Goal: Task Accomplishment & Management: Manage account settings

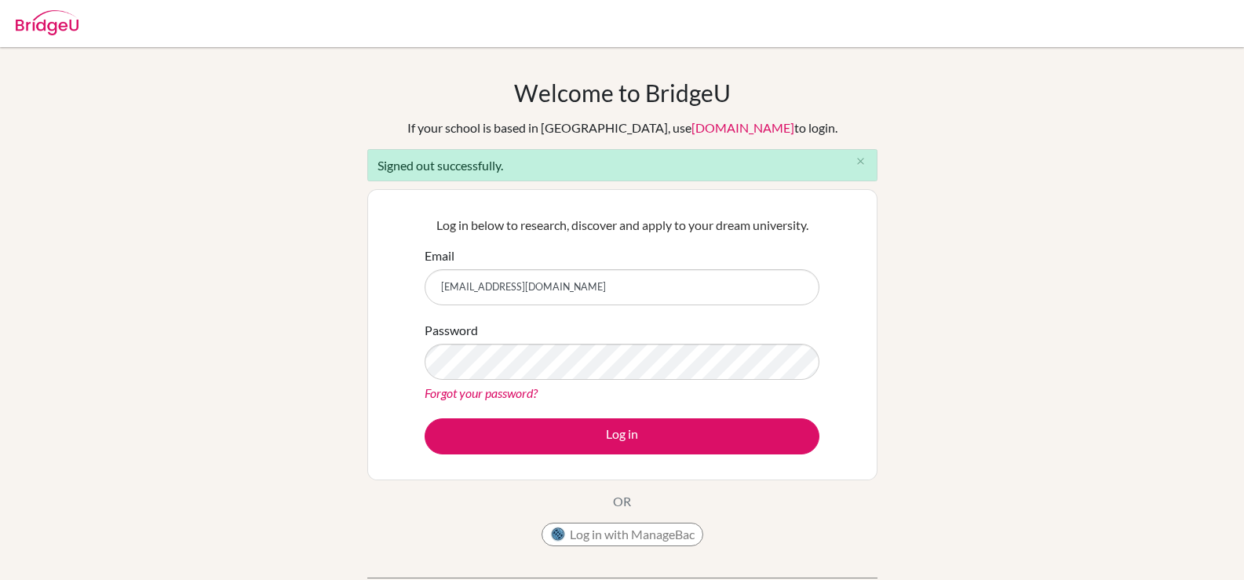
type input "hyassin@students.cesegypt.com"
click at [424, 418] on button "Log in" at bounding box center [621, 436] width 395 height 36
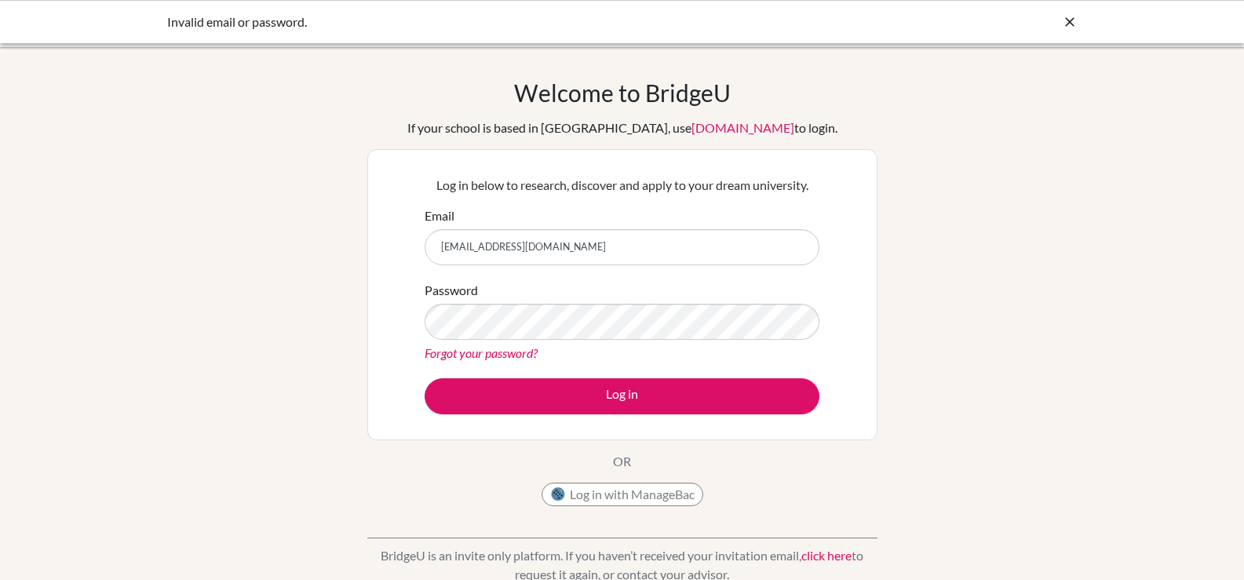
click at [947, 344] on div "Welcome to BridgeU If your school is based in China, use app.bridge-u.com.cn to…" at bounding box center [622, 334] width 1244 height 513
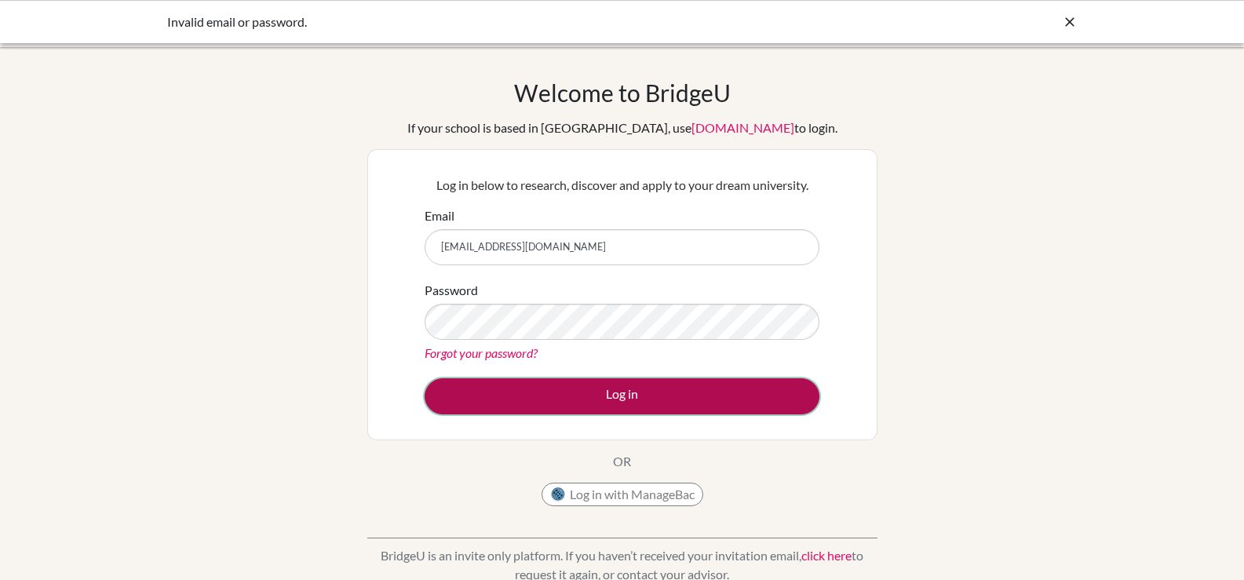
click at [569, 384] on button "Log in" at bounding box center [621, 396] width 395 height 36
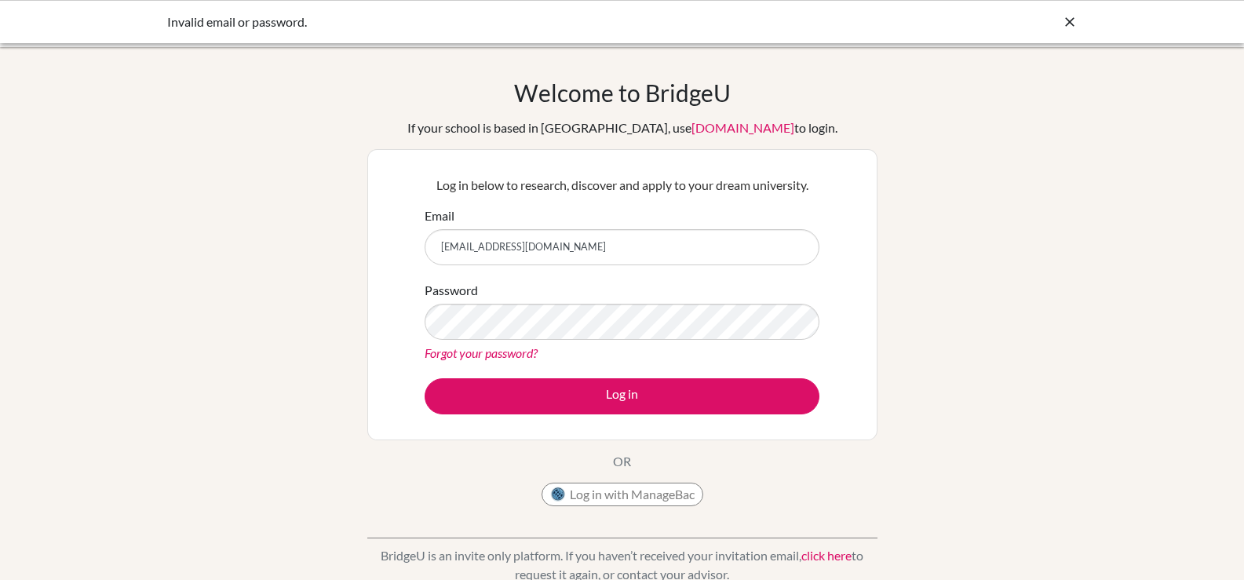
click at [1131, 235] on div "Welcome to BridgeU If your school is based in China, use app.bridge-u.com.cn to…" at bounding box center [622, 334] width 1244 height 513
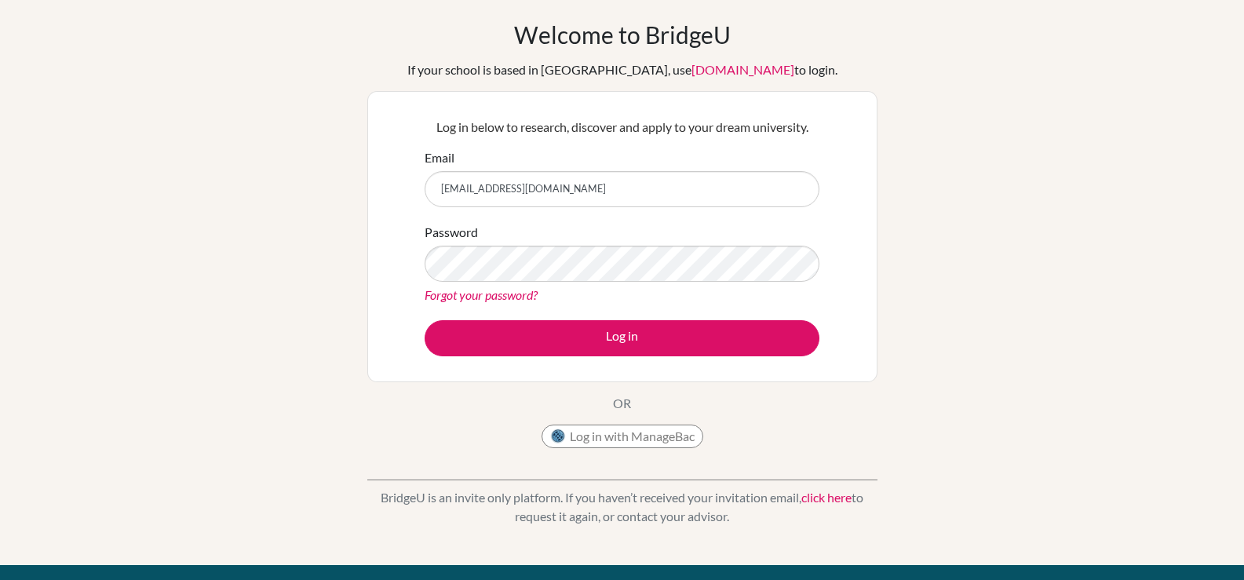
scroll to position [22, 0]
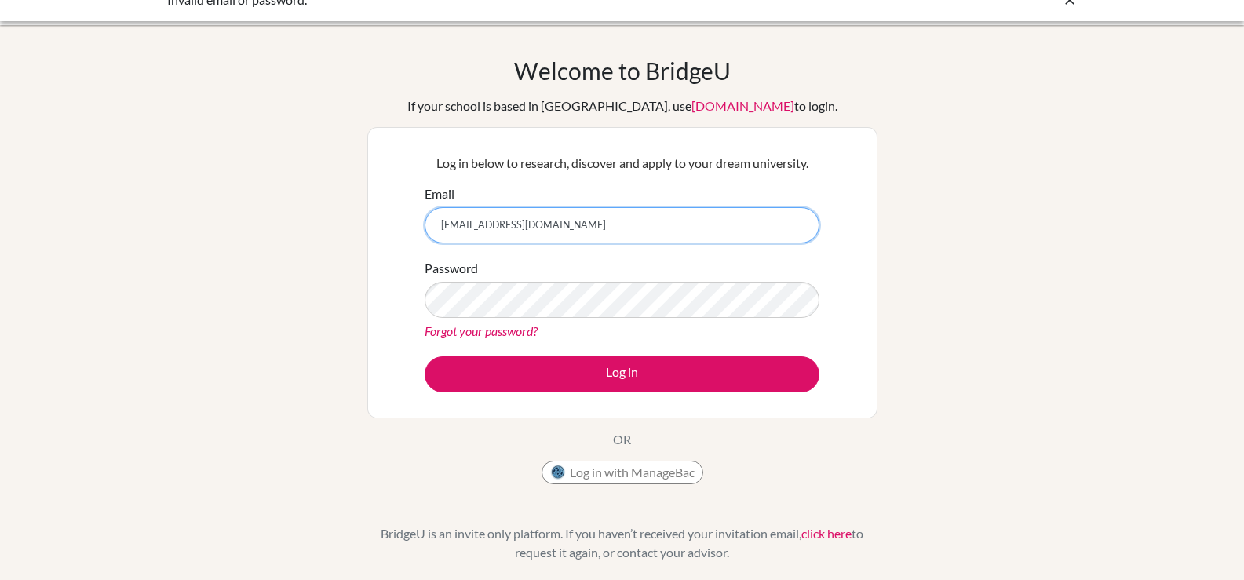
drag, startPoint x: 658, startPoint y: 221, endPoint x: 341, endPoint y: 243, distance: 317.7
click at [343, 244] on div "Welcome to BridgeU If your school is based in China, use app.bridge-u.com.cn to…" at bounding box center [622, 312] width 1244 height 513
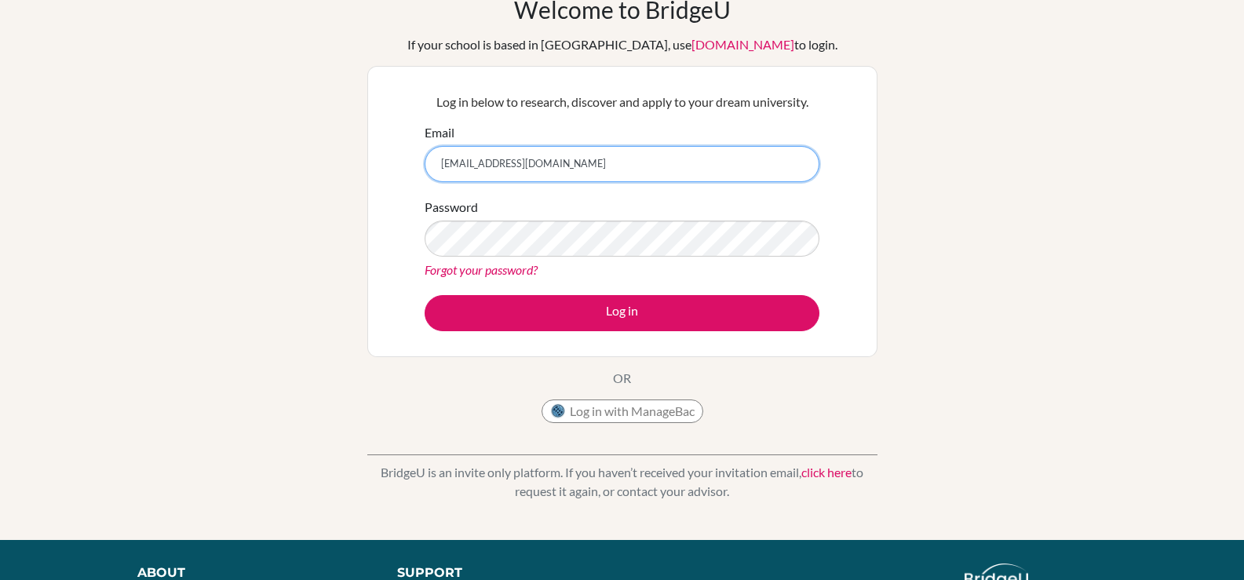
scroll to position [0, 0]
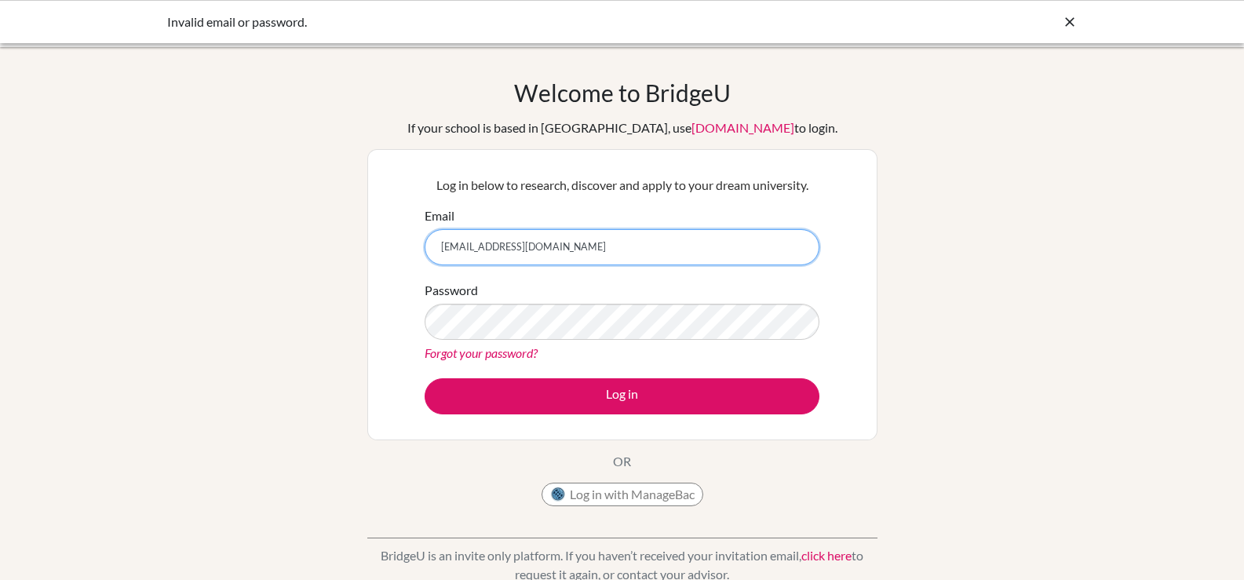
type input "jhalim@students.cesegypt.com"
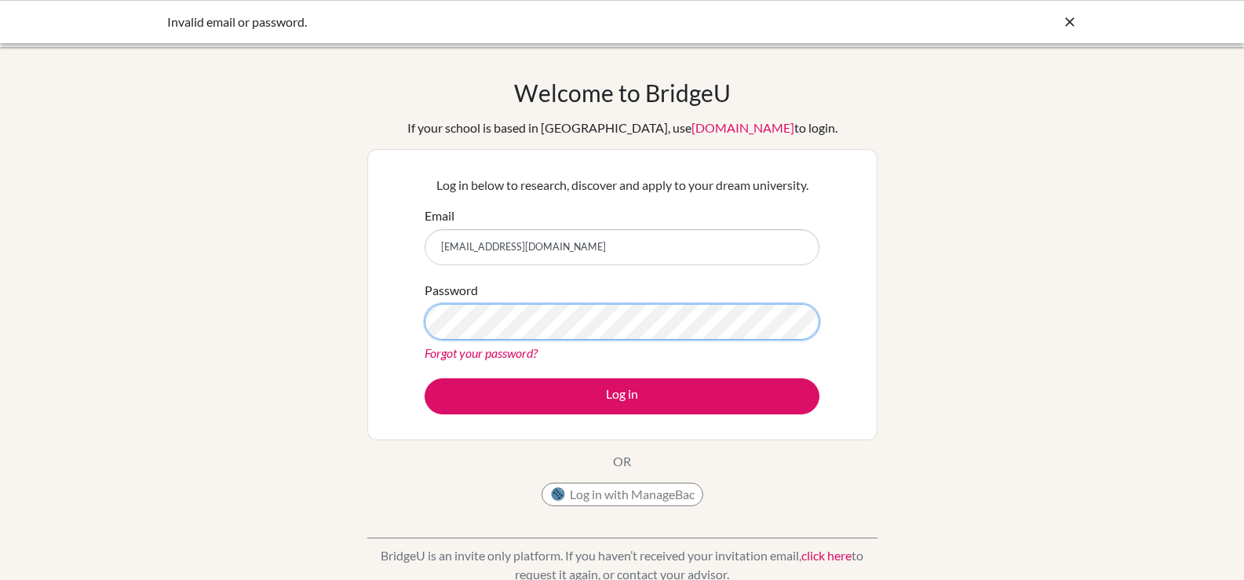
click at [424, 378] on button "Log in" at bounding box center [621, 396] width 395 height 36
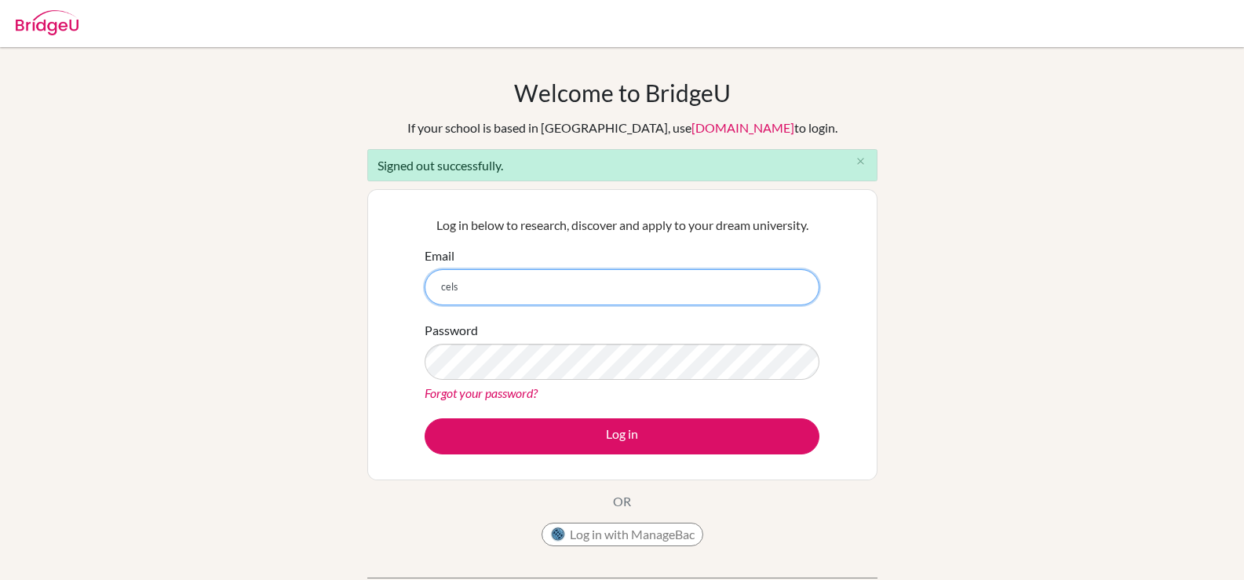
type input "[EMAIL_ADDRESS][DOMAIN_NAME]"
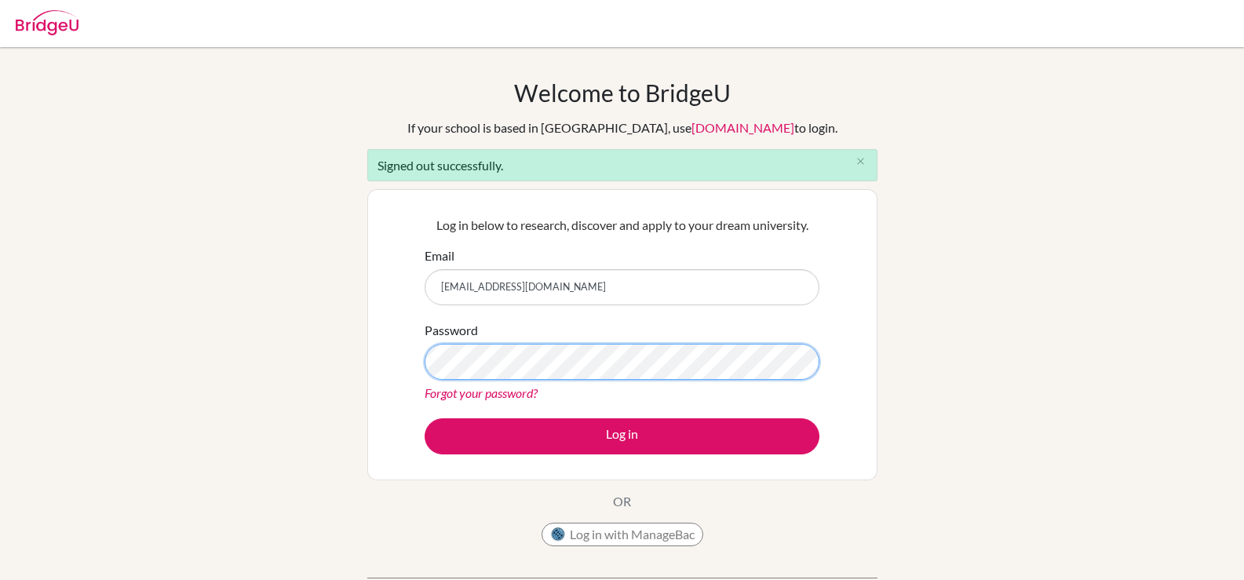
click at [424, 418] on button "Log in" at bounding box center [621, 436] width 395 height 36
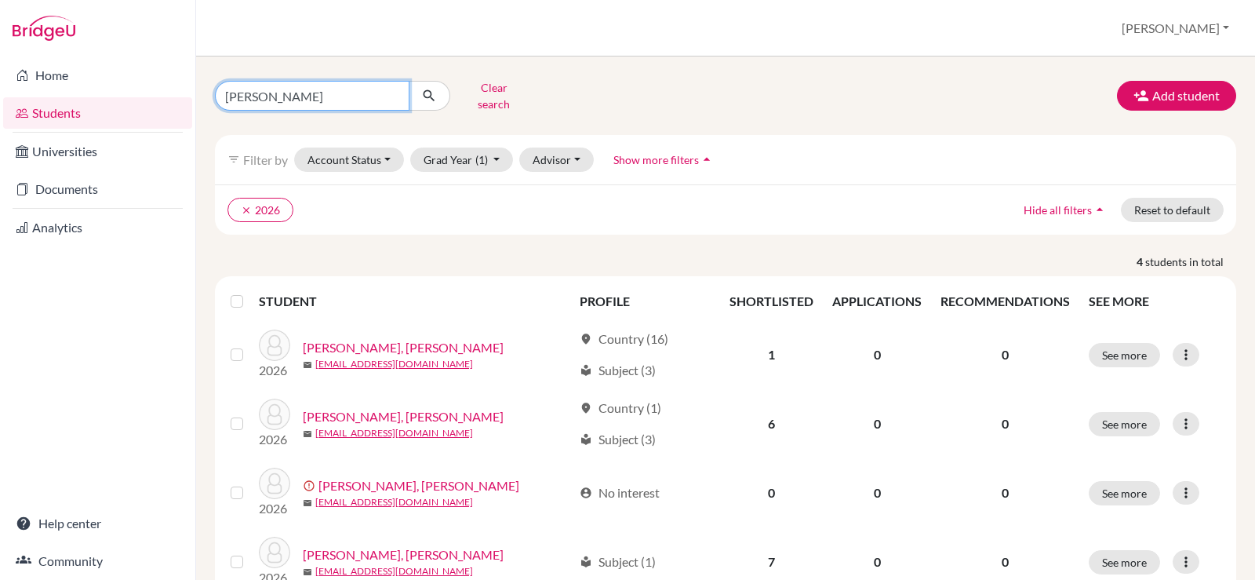
click at [330, 97] on input "[PERSON_NAME]" at bounding box center [312, 96] width 195 height 30
click at [395, 92] on input "[PERSON_NAME]" at bounding box center [312, 96] width 195 height 30
type input "[PERSON_NAME]"
click button "submit" at bounding box center [430, 96] width 42 height 30
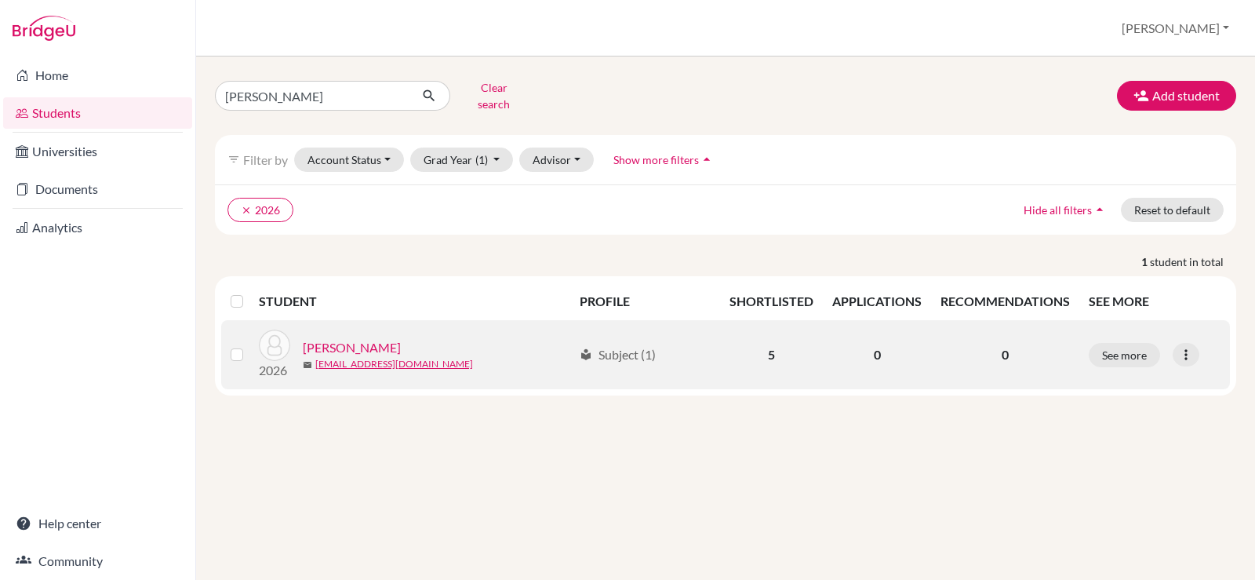
click at [384, 330] on div "2026 [PERSON_NAME] [PERSON_NAME][EMAIL_ADDRESS][DOMAIN_NAME]" at bounding box center [410, 355] width 326 height 50
click at [401, 338] on link "[PERSON_NAME]" at bounding box center [352, 347] width 98 height 19
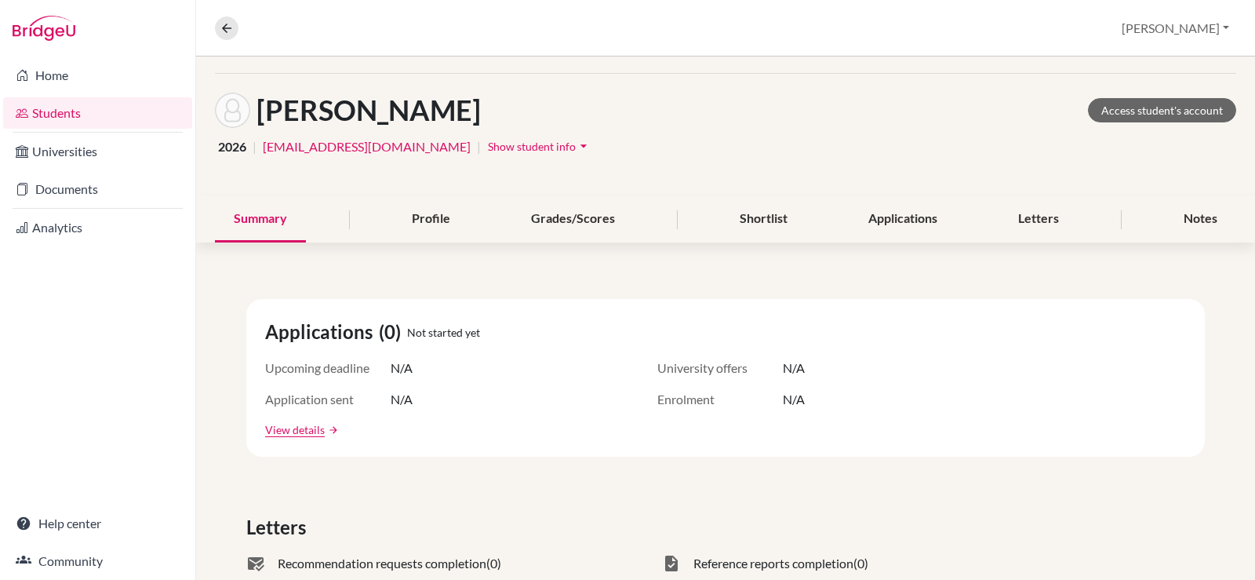
scroll to position [78, 0]
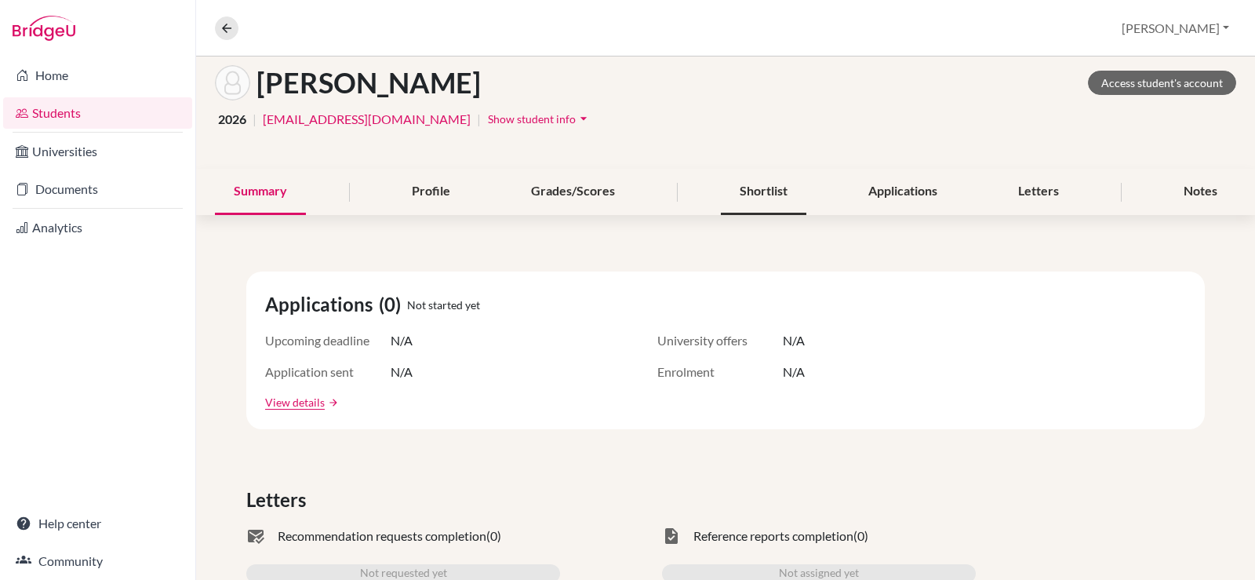
click at [762, 191] on div "Shortlist" at bounding box center [764, 192] width 86 height 46
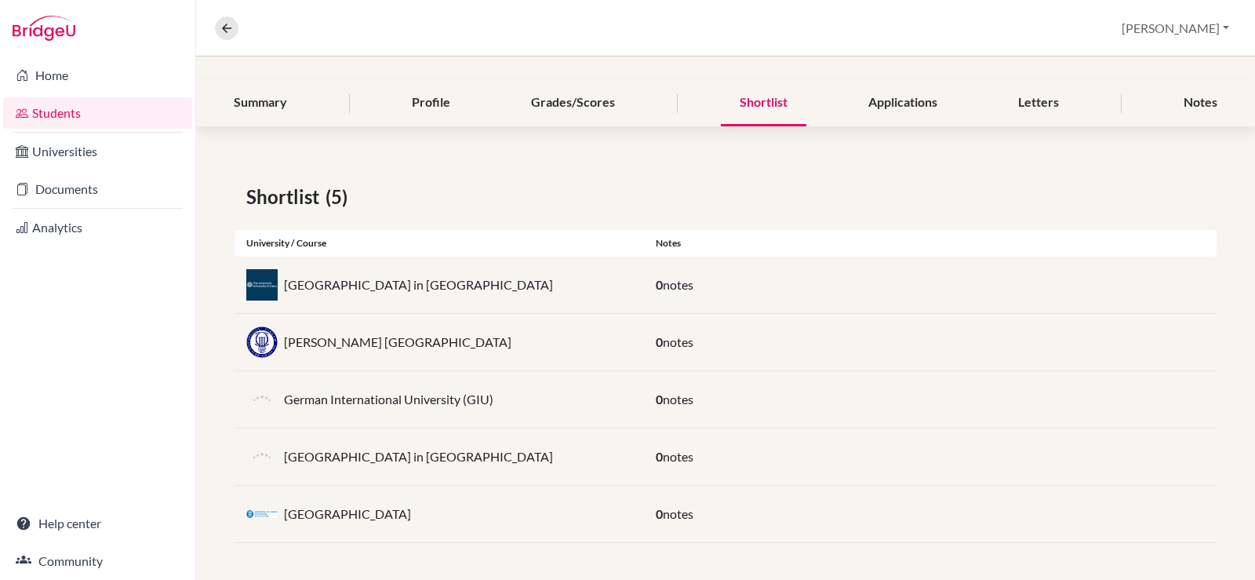
scroll to position [168, 0]
drag, startPoint x: 532, startPoint y: 519, endPoint x: 353, endPoint y: 508, distance: 179.3
click at [282, 504] on div "[GEOGRAPHIC_DATA]" at bounding box center [440, 512] width 410 height 31
copy p "[GEOGRAPHIC_DATA]"
drag, startPoint x: 474, startPoint y: 338, endPoint x: 308, endPoint y: 348, distance: 165.9
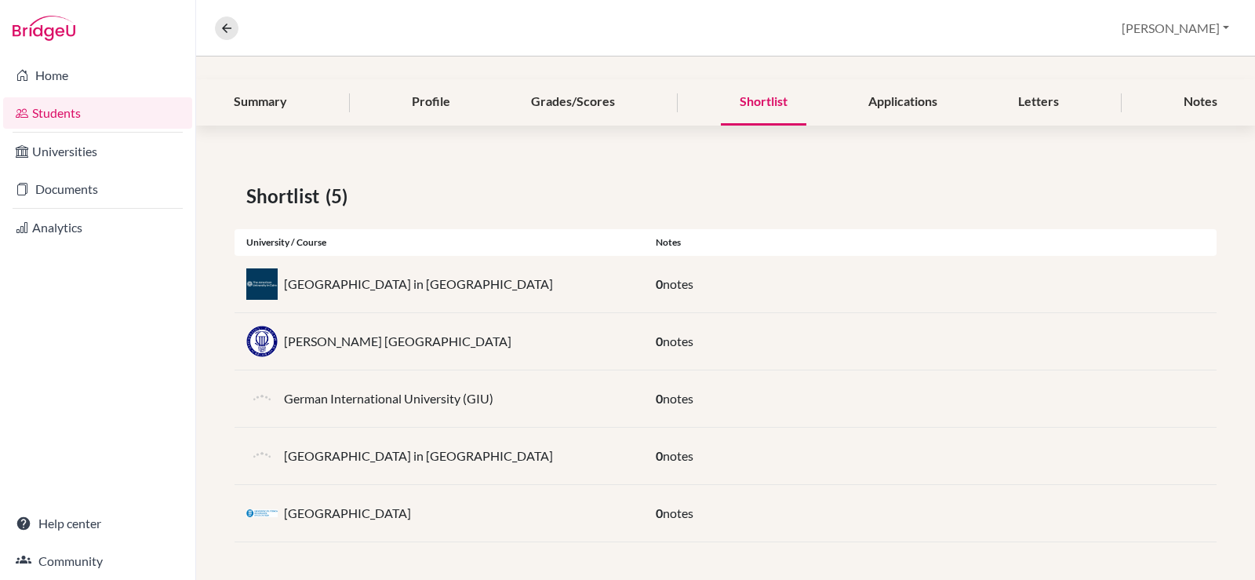
click at [287, 346] on div "[PERSON_NAME] [GEOGRAPHIC_DATA]" at bounding box center [440, 341] width 410 height 31
copy p "[PERSON_NAME] [GEOGRAPHIC_DATA]"
drag, startPoint x: 501, startPoint y: 395, endPoint x: 286, endPoint y: 392, distance: 215.0
click at [286, 392] on div "German International University (GIU)" at bounding box center [440, 398] width 410 height 31
copy p "German International University (GIU)"
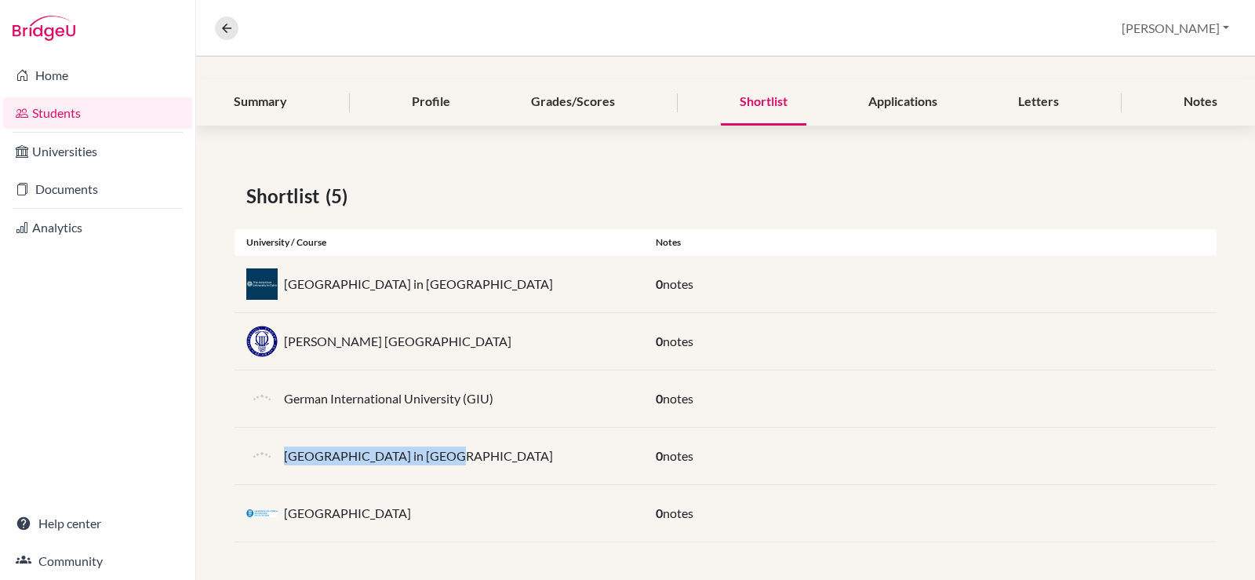
drag, startPoint x: 442, startPoint y: 452, endPoint x: 286, endPoint y: 462, distance: 155.7
click at [286, 462] on div "[GEOGRAPHIC_DATA] in [GEOGRAPHIC_DATA]" at bounding box center [440, 455] width 410 height 31
copy p "[GEOGRAPHIC_DATA] in [GEOGRAPHIC_DATA]"
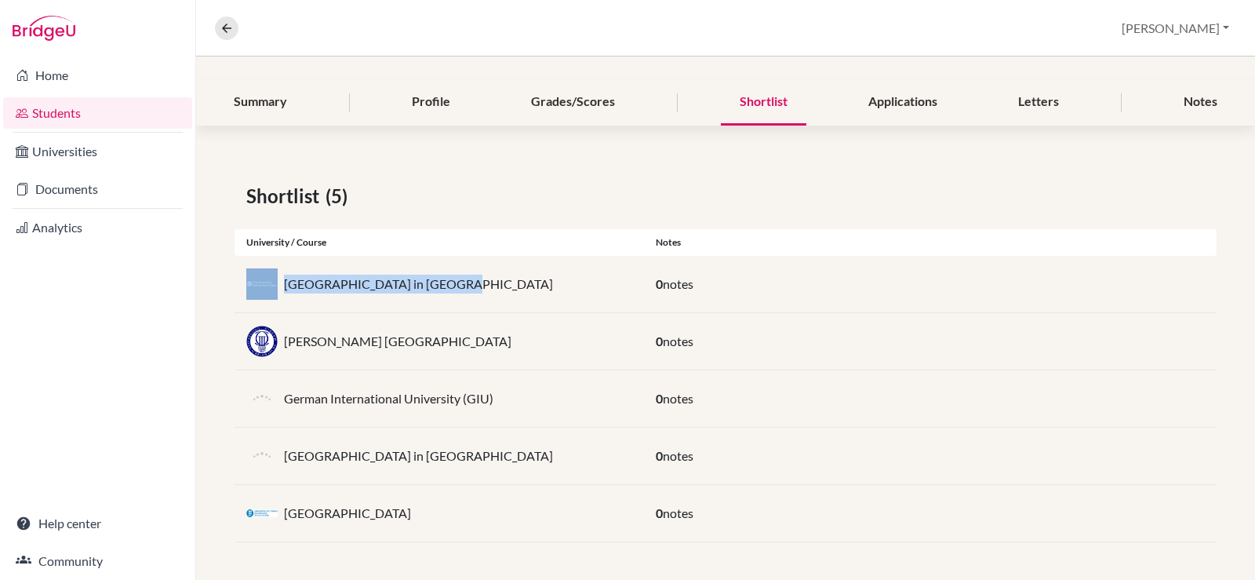
drag, startPoint x: 458, startPoint y: 284, endPoint x: 276, endPoint y: 292, distance: 182.2
click at [276, 292] on div "[GEOGRAPHIC_DATA] in [GEOGRAPHIC_DATA]" at bounding box center [440, 283] width 410 height 31
copy div "[GEOGRAPHIC_DATA] in [GEOGRAPHIC_DATA]"
drag, startPoint x: 413, startPoint y: 351, endPoint x: 286, endPoint y: 348, distance: 127.9
click at [286, 348] on div "[PERSON_NAME] [GEOGRAPHIC_DATA]" at bounding box center [440, 341] width 410 height 31
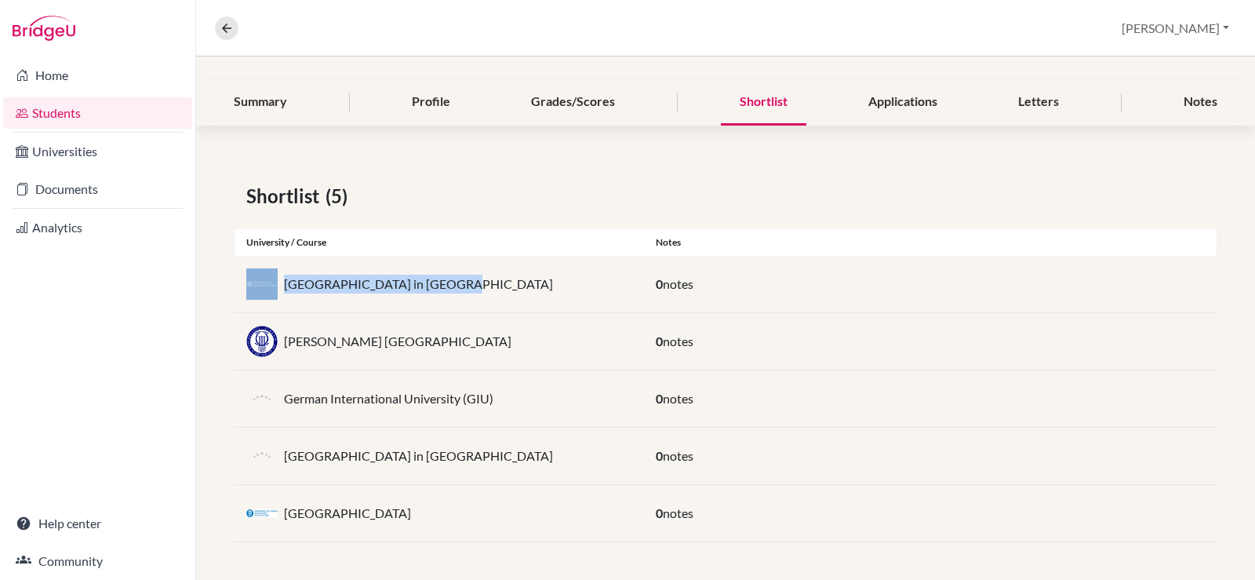
copy p "[PERSON_NAME] [GEOGRAPHIC_DATA]"
